Goal: Task Accomplishment & Management: Use online tool/utility

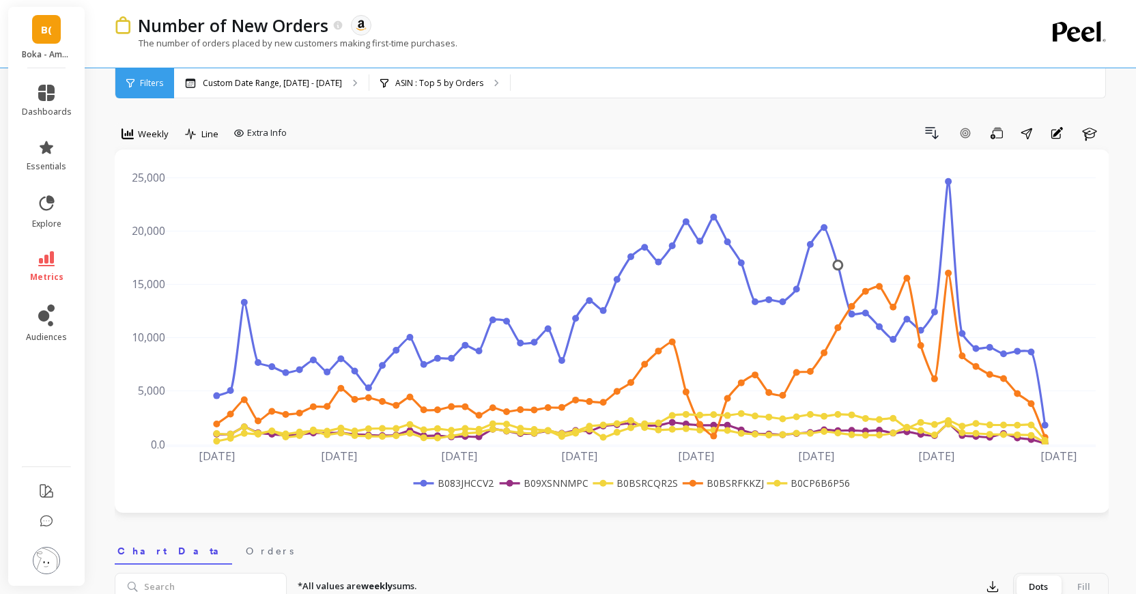
drag, startPoint x: 675, startPoint y: 482, endPoint x: 628, endPoint y: 486, distance: 48.0
click at [628, 486] on rect at bounding box center [633, 483] width 88 height 14
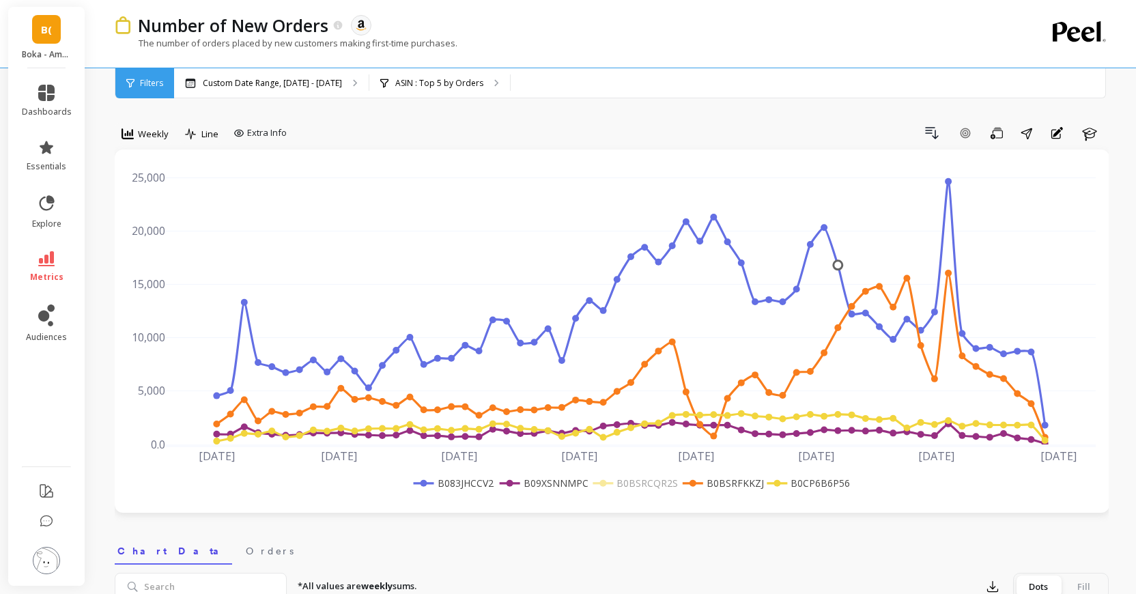
drag, startPoint x: 621, startPoint y: 483, endPoint x: 681, endPoint y: 484, distance: 59.4
click at [681, 484] on g "B083JHCCV2 B09XSNNMPC B0BSRCQR2S B0BSRFKKZJ B0CP6B6P56" at bounding box center [630, 483] width 440 height 14
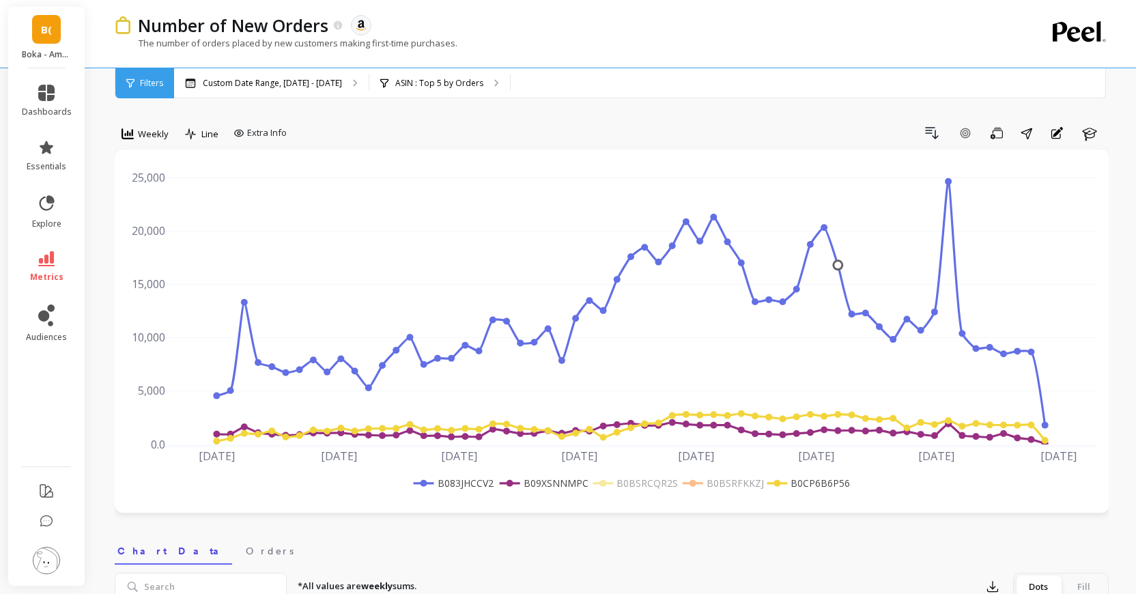
drag, startPoint x: 676, startPoint y: 496, endPoint x: 643, endPoint y: 471, distance: 41.9
click at [643, 471] on div "[DATE] [DATE] [DATE] [DATE] [DATE] [DATE] [DATE] [DATE] 0.0 5,000 10,000 15,000…" at bounding box center [612, 331] width 968 height 336
click at [630, 484] on rect at bounding box center [633, 483] width 88 height 14
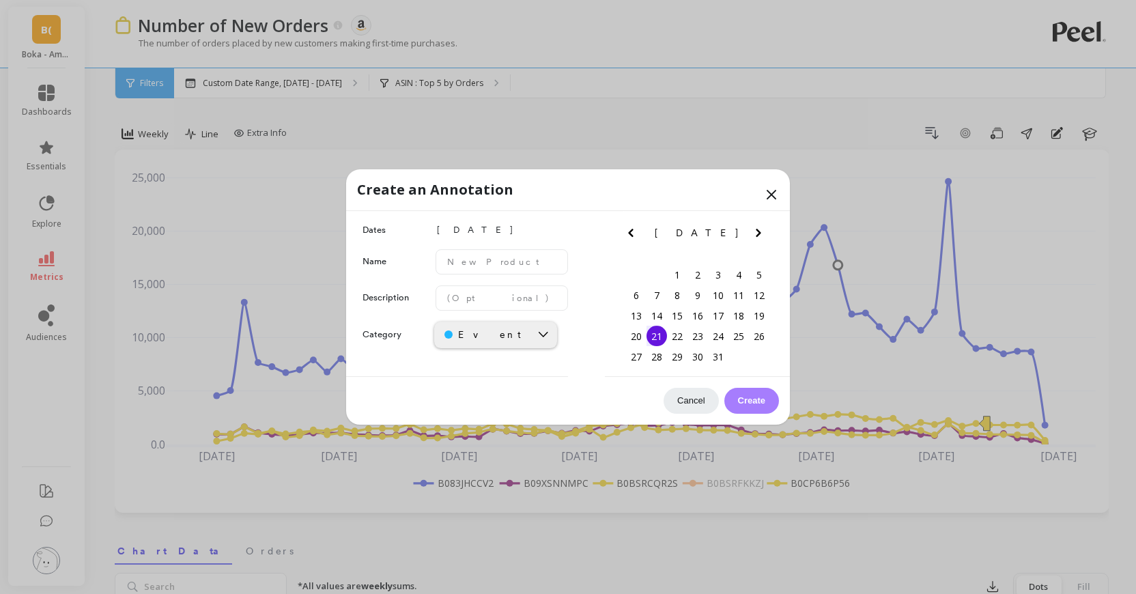
click at [776, 193] on icon at bounding box center [772, 194] width 16 height 16
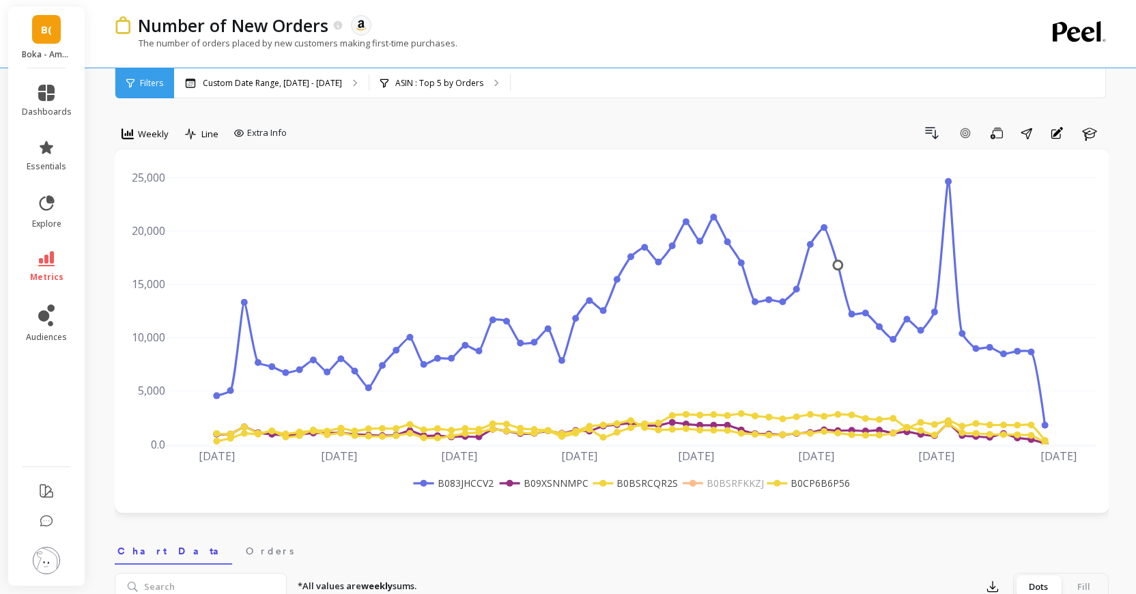
click at [710, 476] on rect at bounding box center [721, 483] width 83 height 14
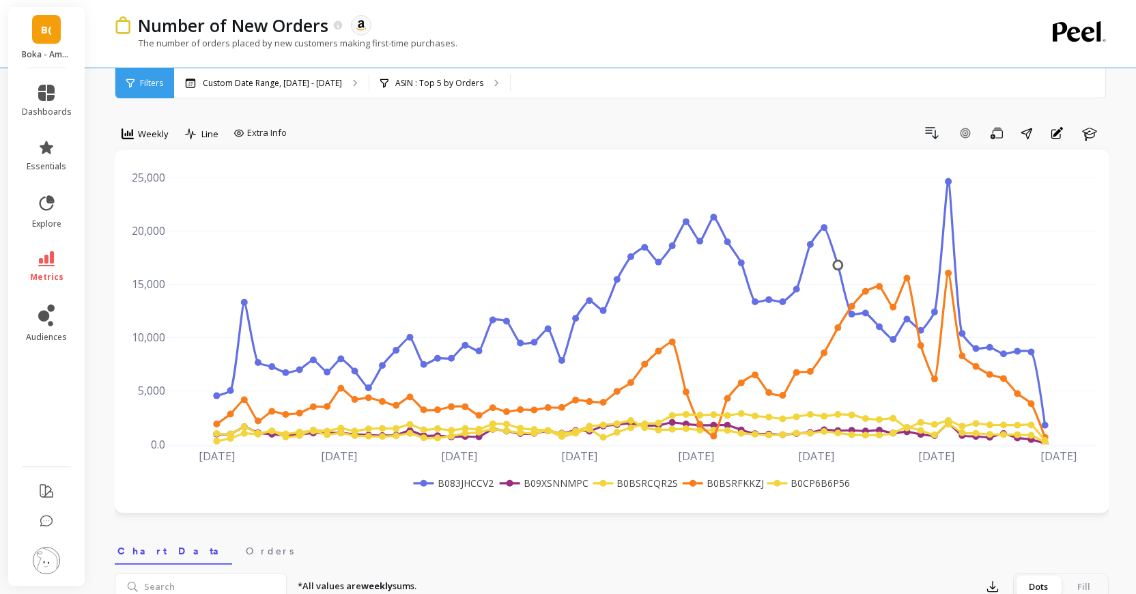
drag, startPoint x: 613, startPoint y: 494, endPoint x: 657, endPoint y: 468, distance: 51.1
click at [657, 468] on div "[DATE] [DATE] [DATE] [DATE] [DATE] [DATE] [DATE] [DATE] 0.0 5,000 10,000 15,000…" at bounding box center [612, 331] width 968 height 336
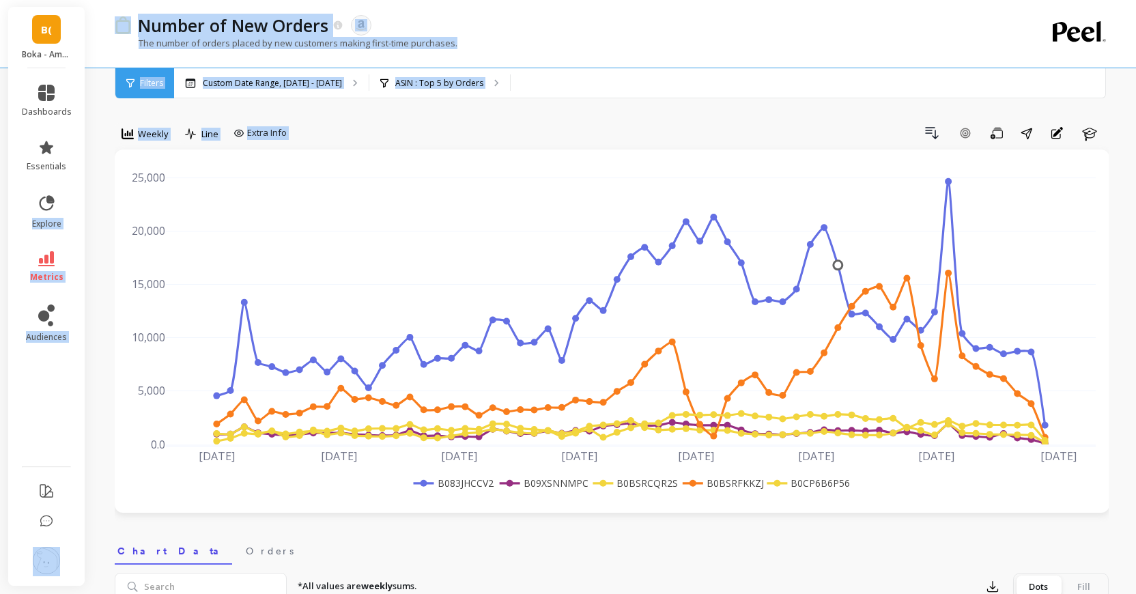
drag, startPoint x: 83, startPoint y: 164, endPoint x: 761, endPoint y: 494, distance: 754.7
click at [484, 84] on p "ASIN : Top 5 by Orders" at bounding box center [439, 83] width 88 height 11
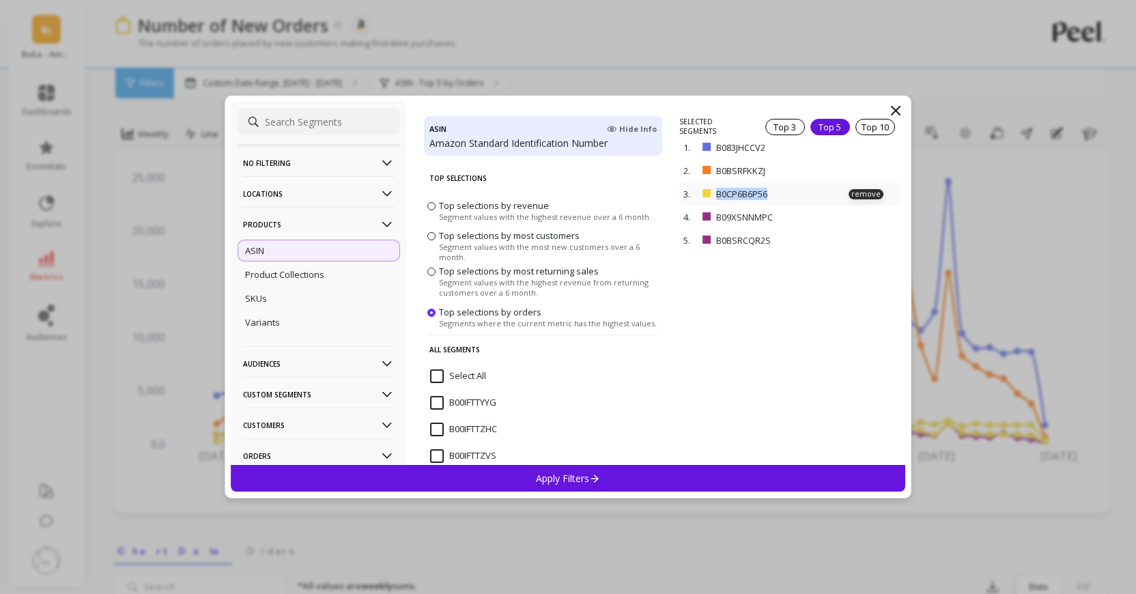
drag, startPoint x: 779, startPoint y: 193, endPoint x: 705, endPoint y: 191, distance: 73.1
click at [705, 191] on div "3. B0CP6B6P56 remove" at bounding box center [790, 193] width 221 height 23
copy div "B0CP6B6P56"
